Goal: Task Accomplishment & Management: Manage account settings

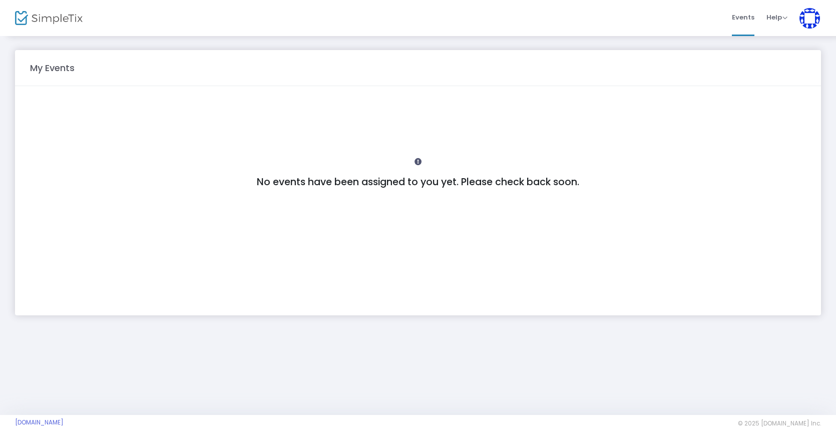
click at [810, 22] on img at bounding box center [810, 18] width 21 height 21
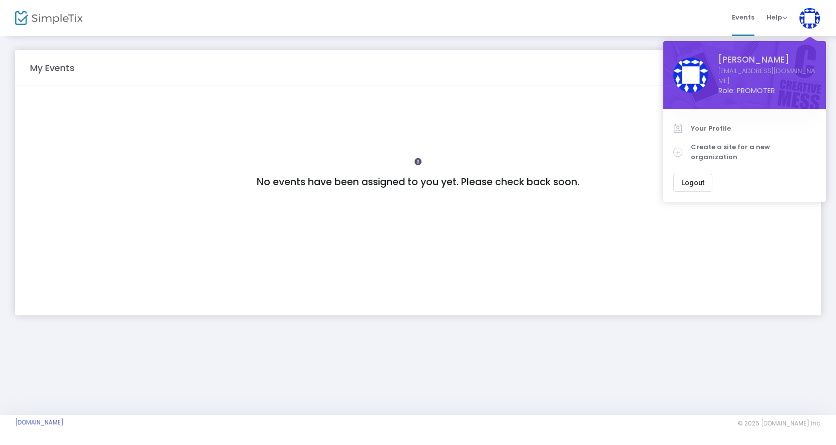
click at [594, 127] on div "No events have been assigned to you yet. Please check back soon." at bounding box center [418, 200] width 776 height 207
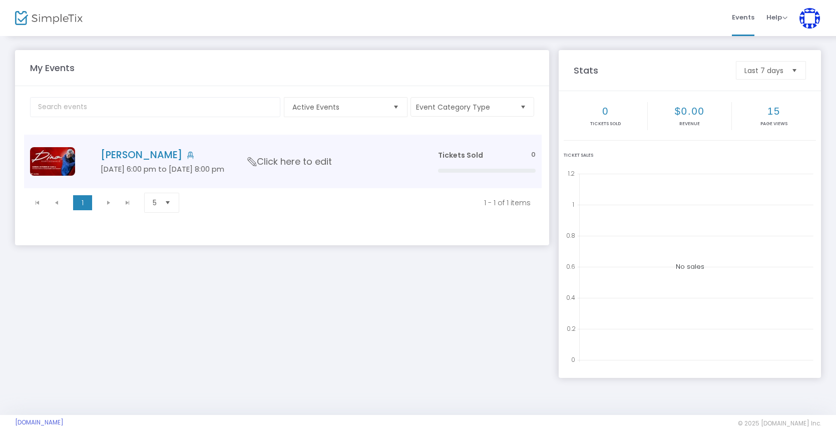
click at [169, 157] on h4 "Dino Kartsonakis" at bounding box center [254, 155] width 307 height 12
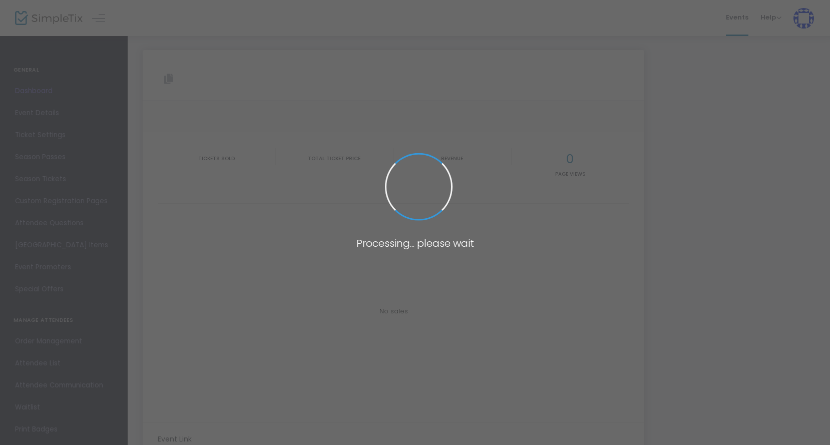
type input "https://www.simpletix.com/e/dino-kartsonakis-tickets-229780"
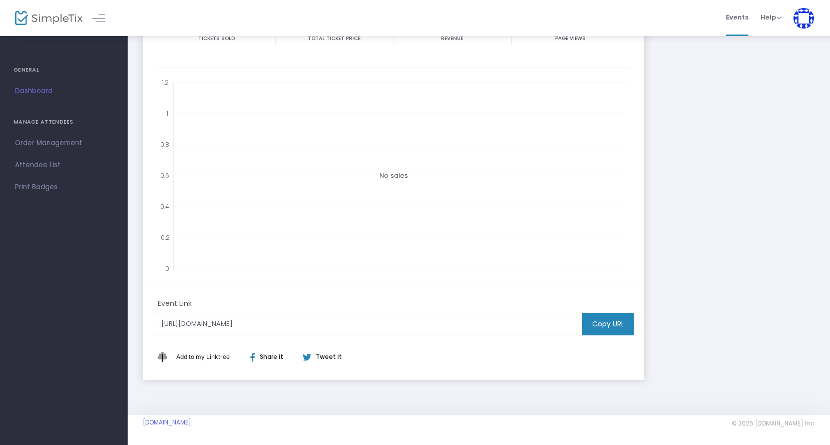
scroll to position [168, 0]
click at [800, 20] on img at bounding box center [804, 18] width 21 height 21
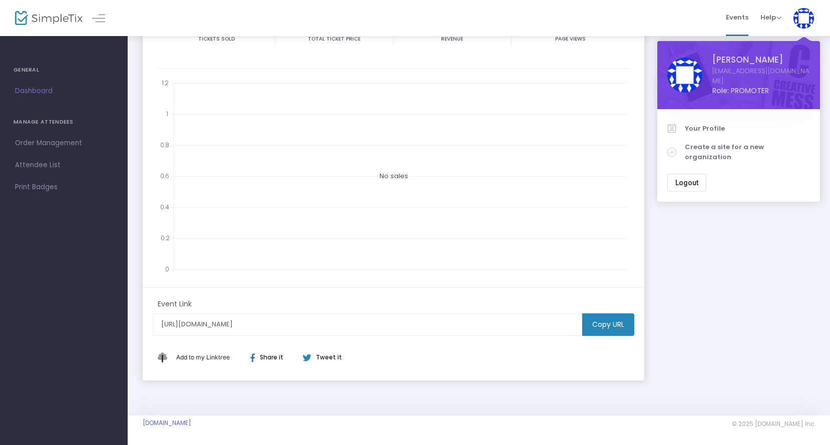
click at [696, 174] on button "Logout" at bounding box center [686, 183] width 39 height 18
